Goal: Obtain resource: Obtain resource

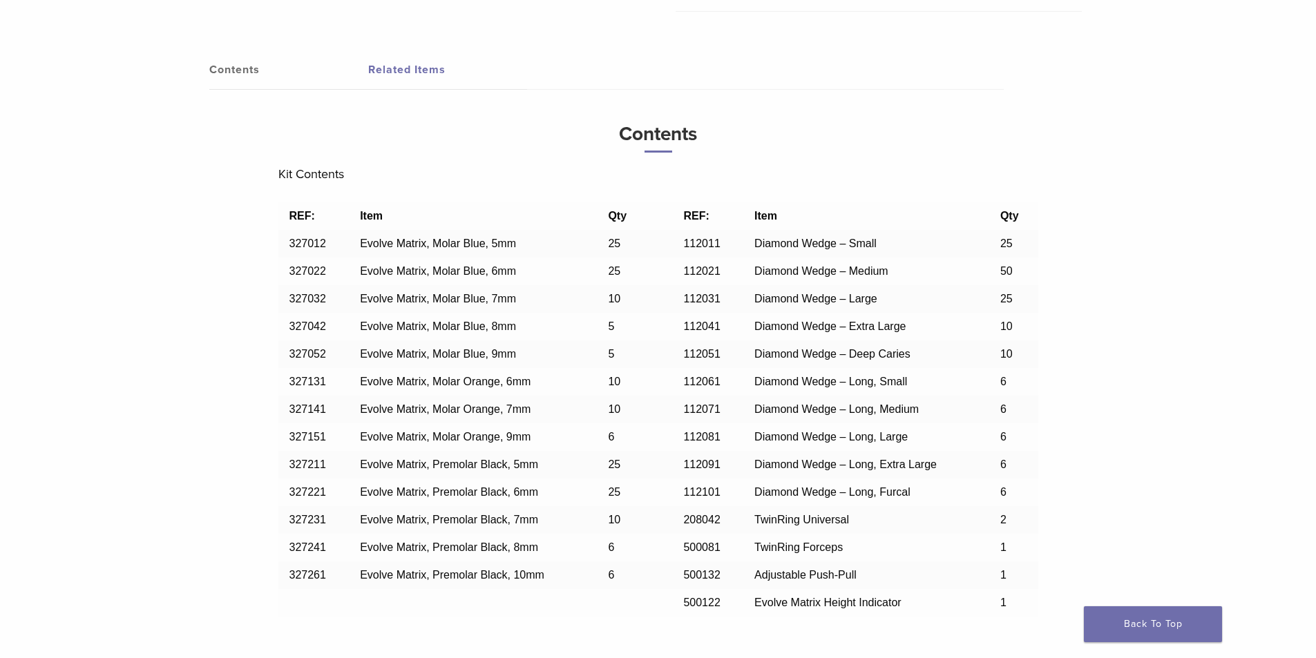
scroll to position [1105, 0]
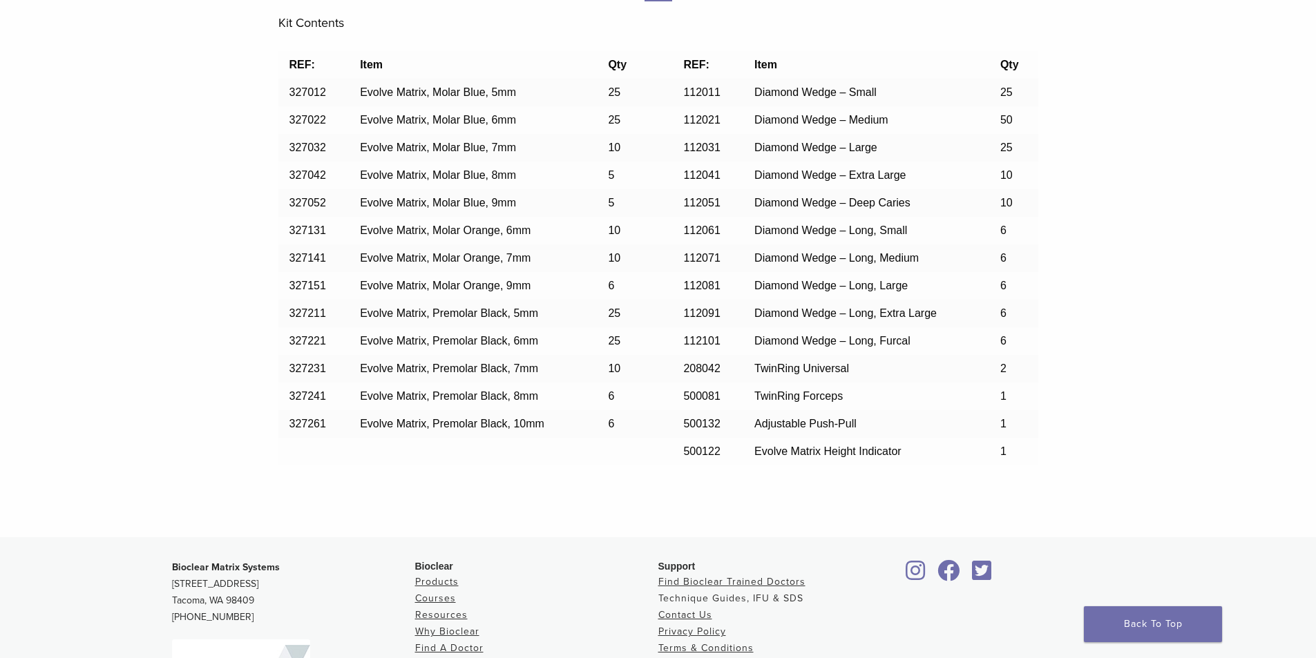
click at [766, 599] on link "Technique Guides, IFU & SDS" at bounding box center [730, 598] width 145 height 12
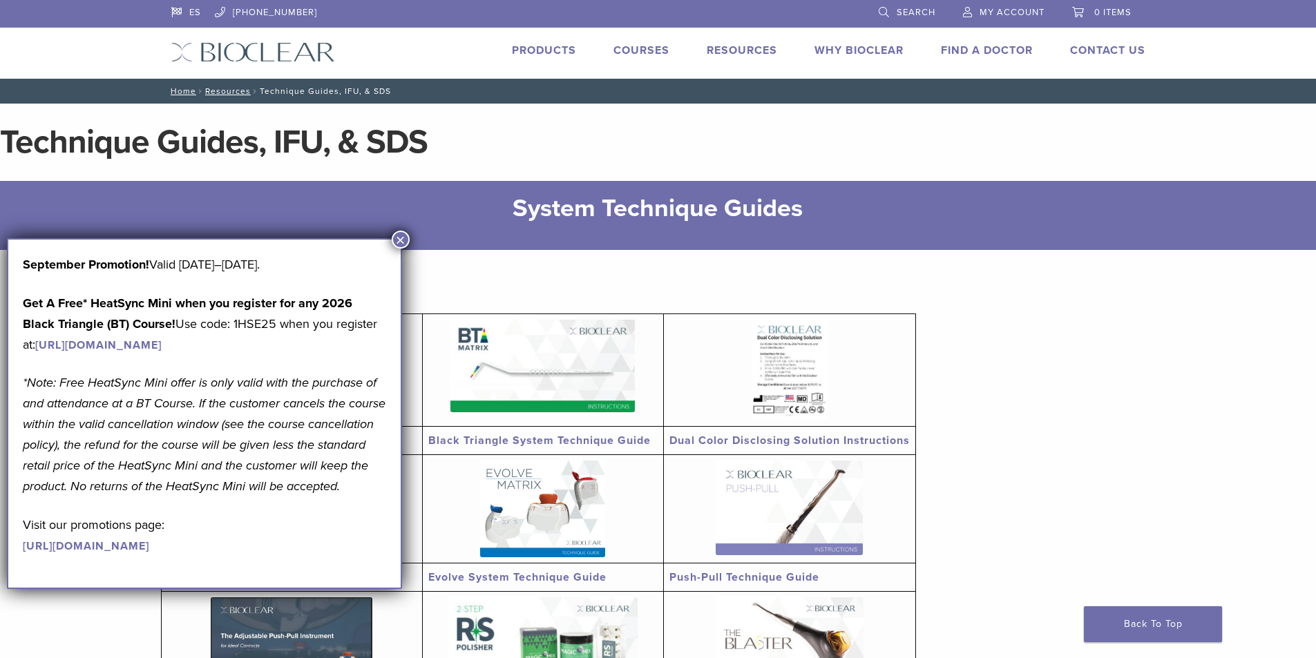
click at [396, 232] on button "×" at bounding box center [401, 240] width 18 height 18
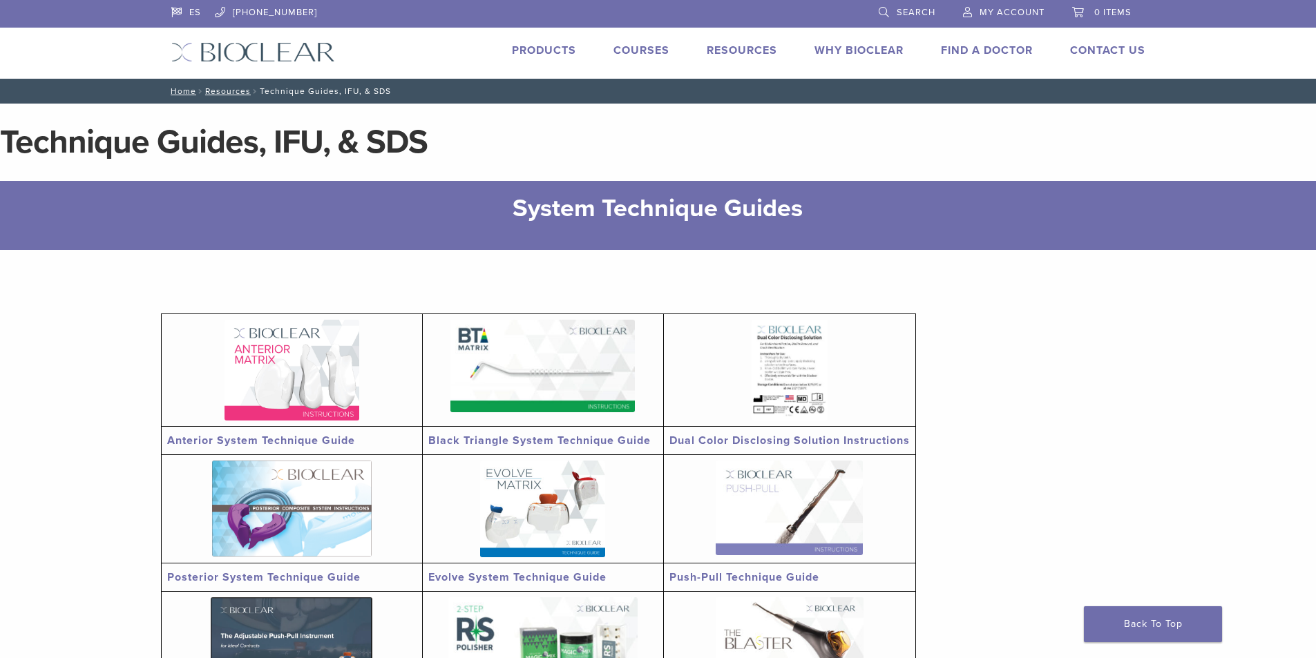
click at [511, 577] on link "Evolve System Technique Guide" at bounding box center [517, 577] width 178 height 14
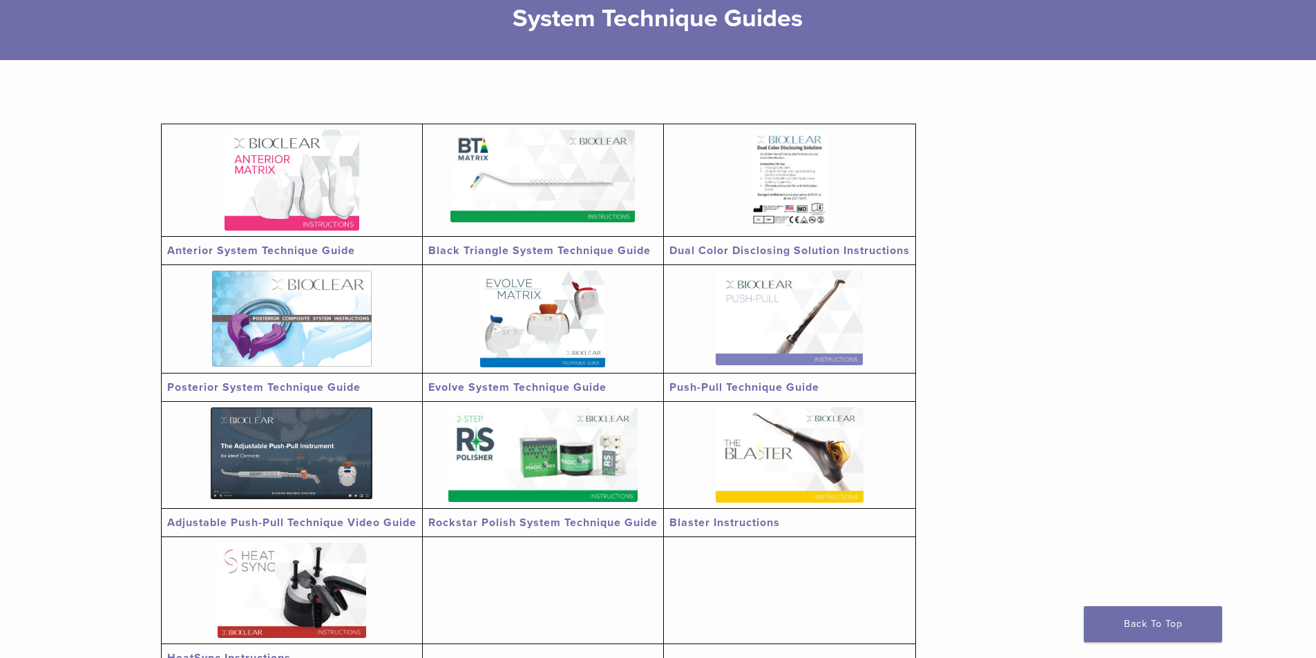
scroll to position [207, 0]
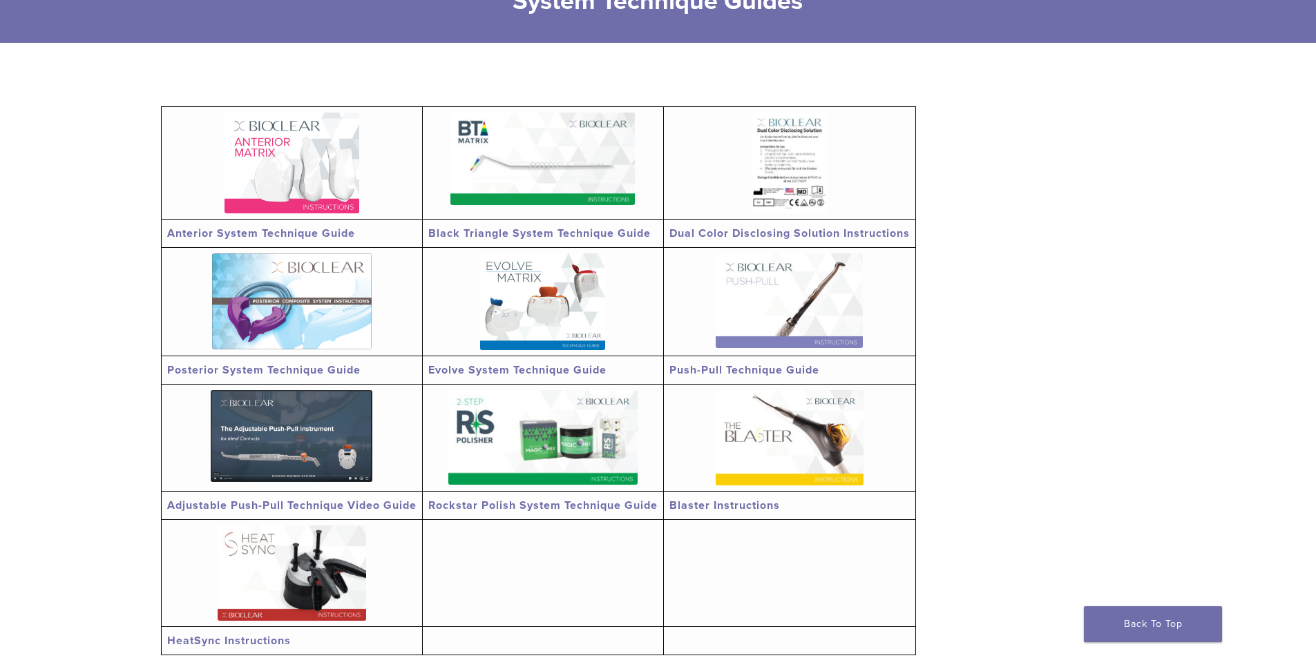
click at [349, 369] on link "Posterior System Technique Guide" at bounding box center [263, 370] width 193 height 14
click at [388, 508] on link "Adjustable Push-Pull Technique Video Guide" at bounding box center [291, 506] width 249 height 14
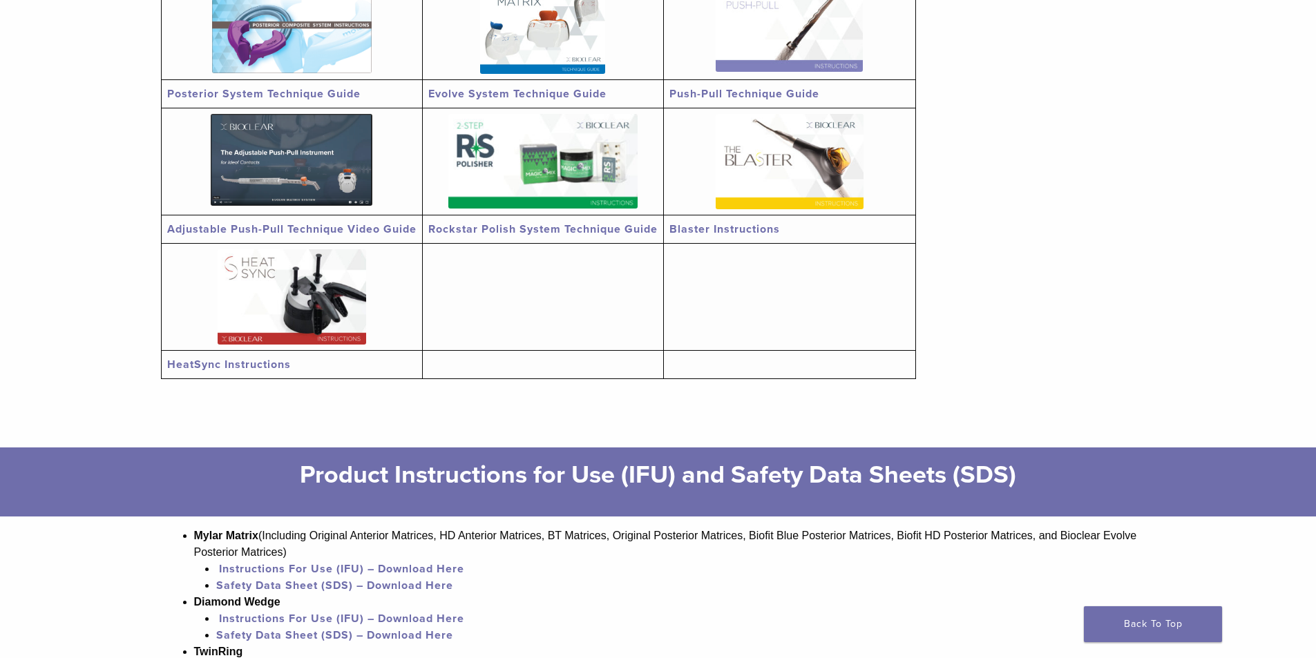
scroll to position [69, 0]
